Goal: Browse casually

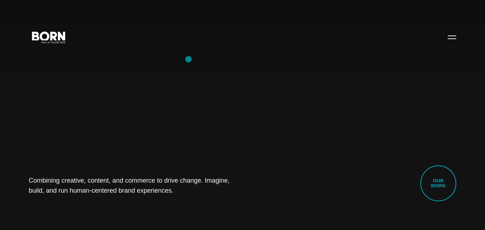
click at [188, 58] on div "Combining creative, content, and commerce to drive change. Imagine, build, and …" at bounding box center [242, 115] width 485 height 230
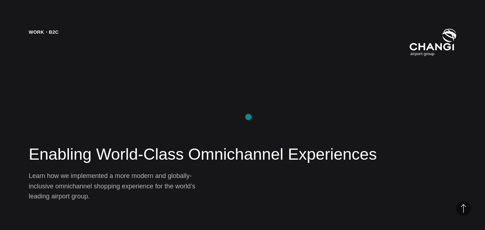
scroll to position [934, 0]
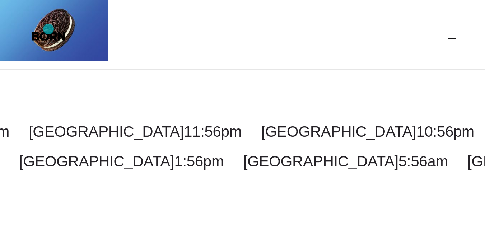
click at [49, 27] on img at bounding box center [54, 30] width 108 height 61
